Goal: Task Accomplishment & Management: Manage account settings

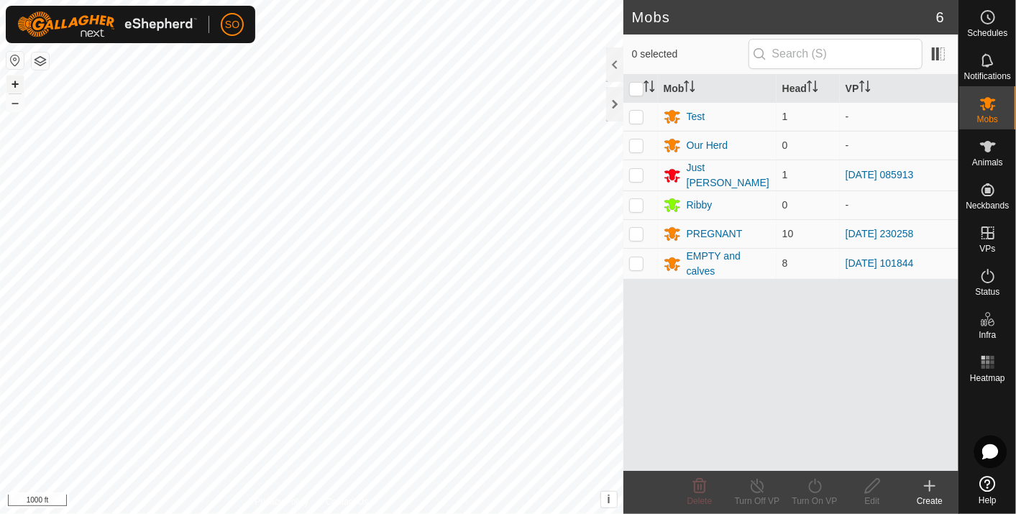
click at [16, 84] on button "+" at bounding box center [14, 83] width 17 height 17
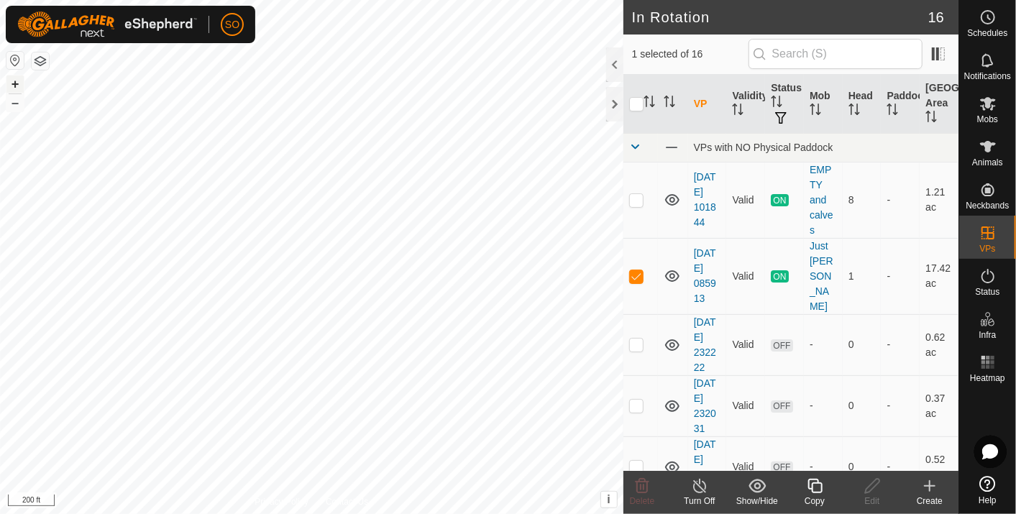
checkbox input "false"
click at [667, 145] on span at bounding box center [671, 147] width 16 height 16
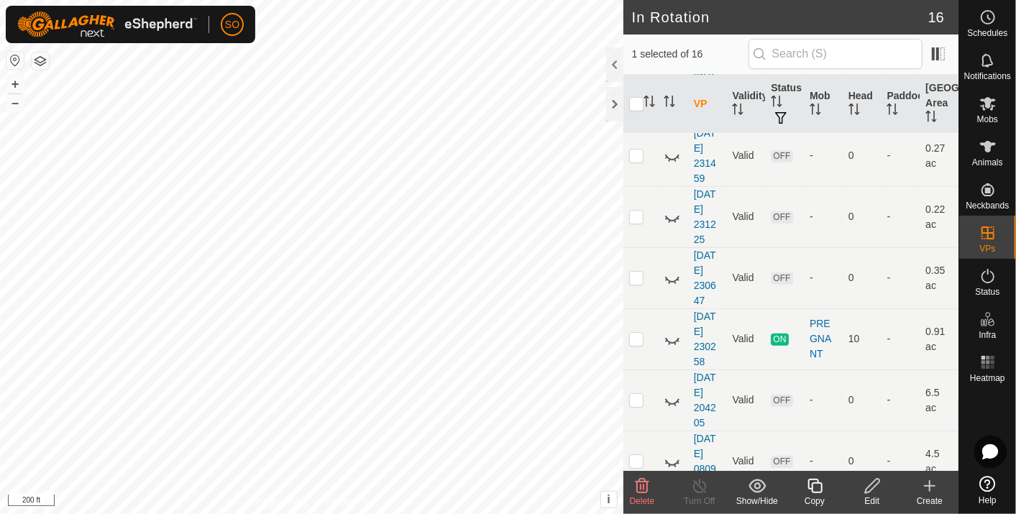
scroll to position [680, 0]
click at [670, 451] on icon at bounding box center [671, 459] width 17 height 17
click at [645, 484] on icon at bounding box center [641, 485] width 17 height 17
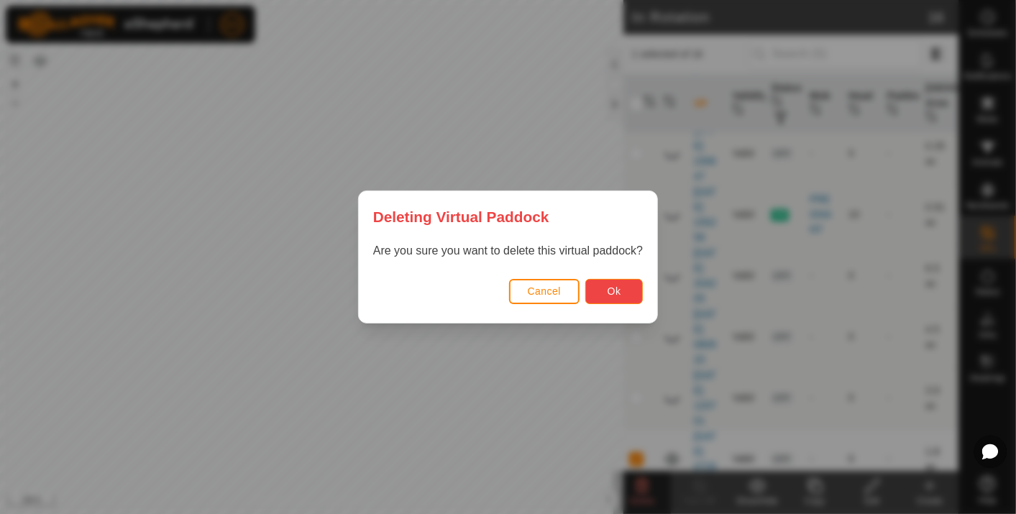
click at [621, 283] on button "Ok" at bounding box center [613, 291] width 57 height 25
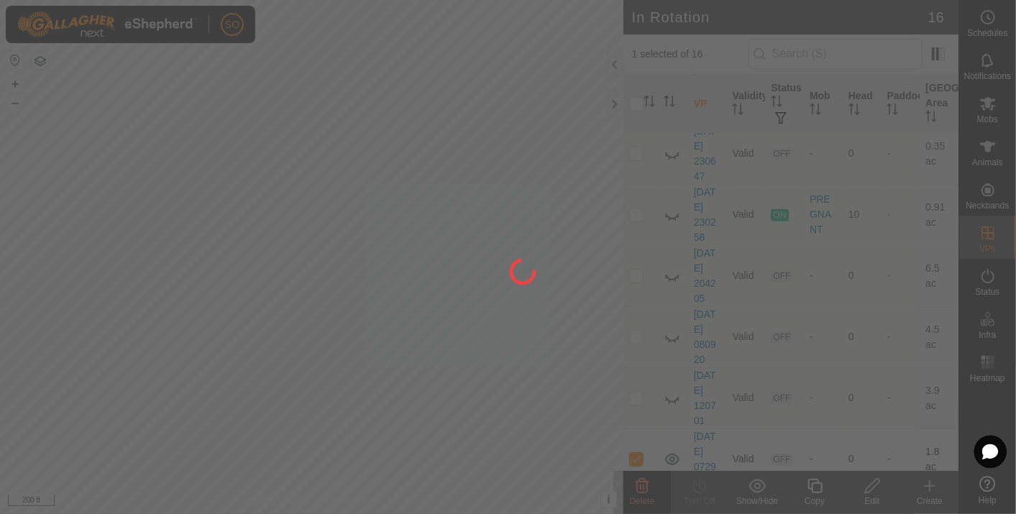
checkbox input "false"
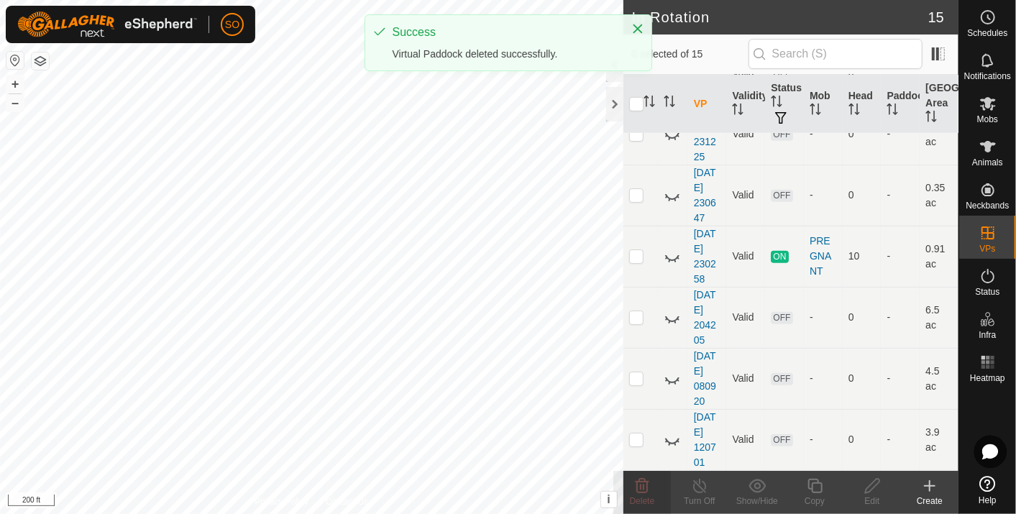
scroll to position [0, 0]
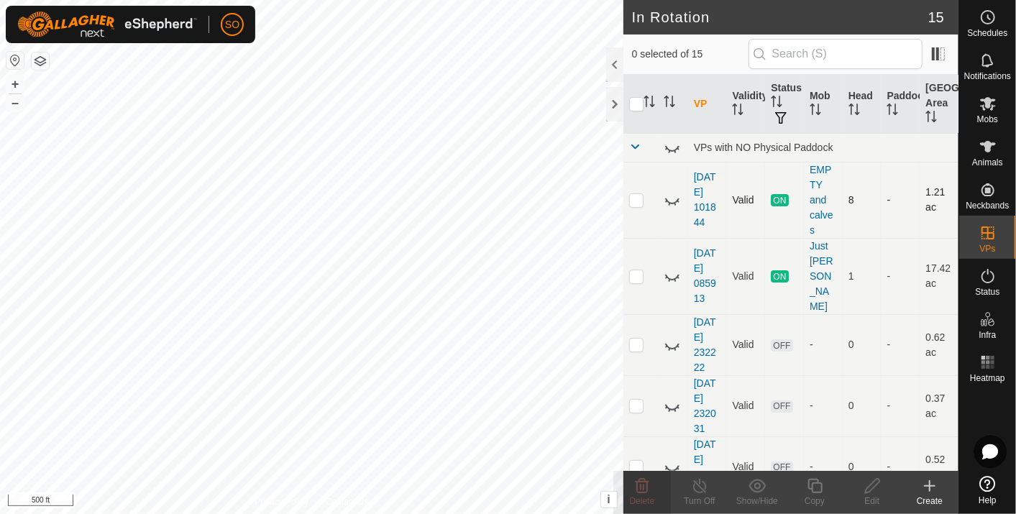
click at [634, 197] on p-checkbox at bounding box center [636, 199] width 14 height 11
checkbox input "true"
click at [634, 270] on p-checkbox at bounding box center [636, 275] width 14 height 11
checkbox input "false"
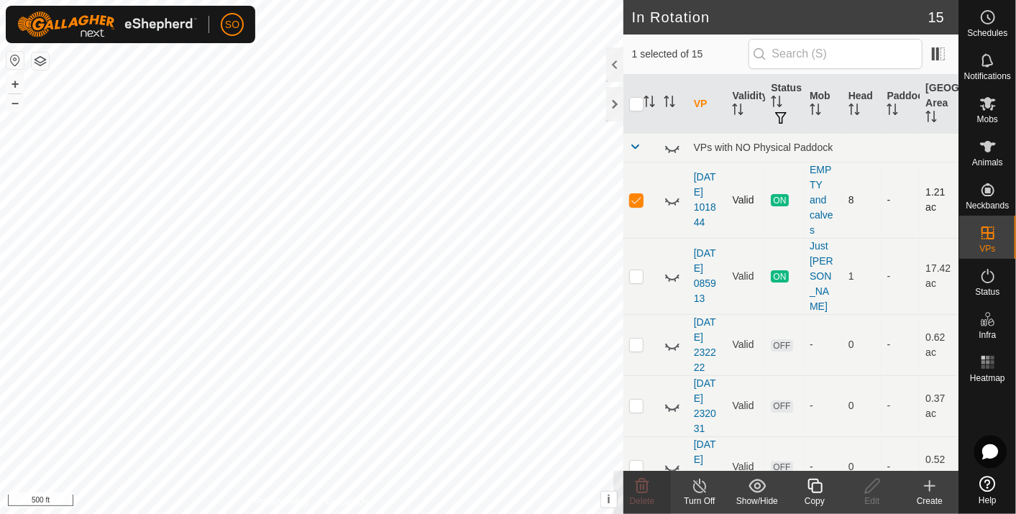
click at [636, 196] on p-checkbox at bounding box center [636, 199] width 14 height 11
checkbox input "false"
click at [671, 197] on icon at bounding box center [671, 199] width 17 height 17
click at [671, 269] on icon at bounding box center [671, 275] width 17 height 17
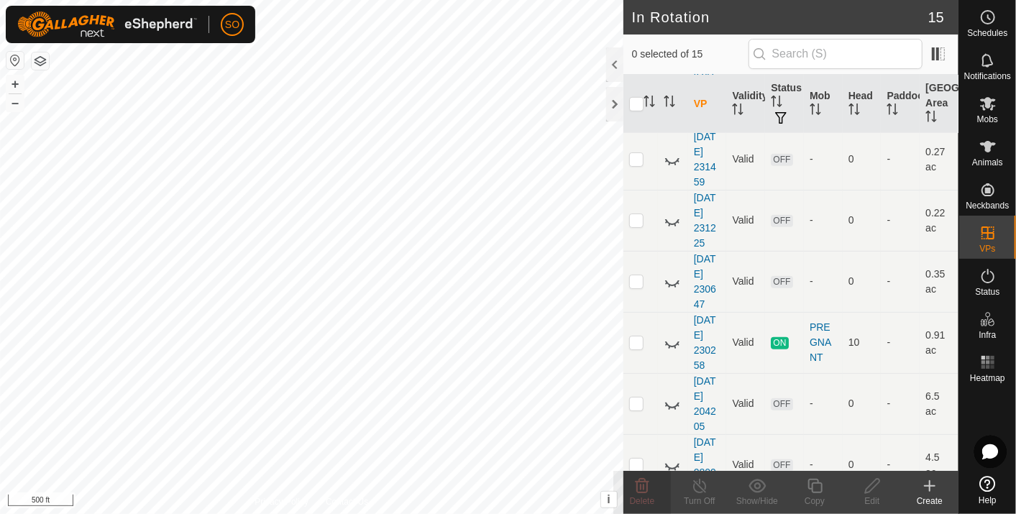
scroll to position [552, 0]
click at [668, 334] on icon at bounding box center [671, 342] width 17 height 17
